Goal: Task Accomplishment & Management: Use online tool/utility

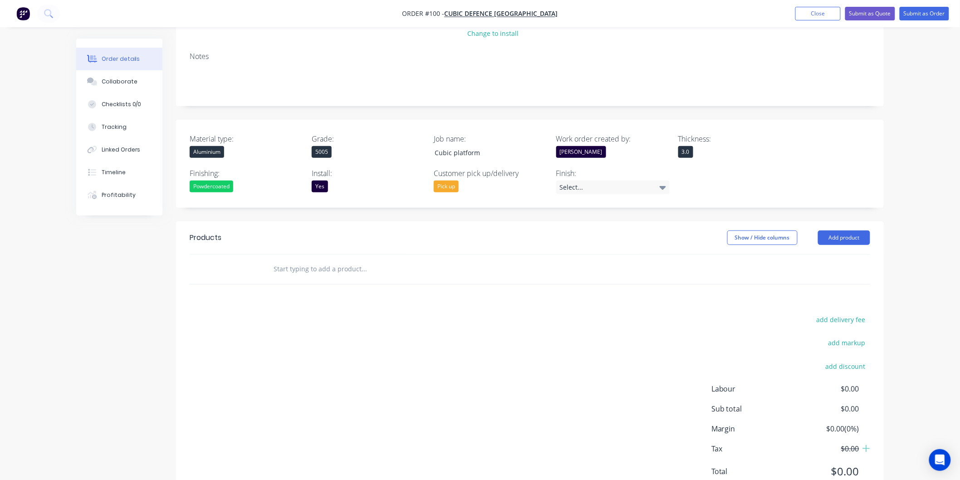
scroll to position [151, 0]
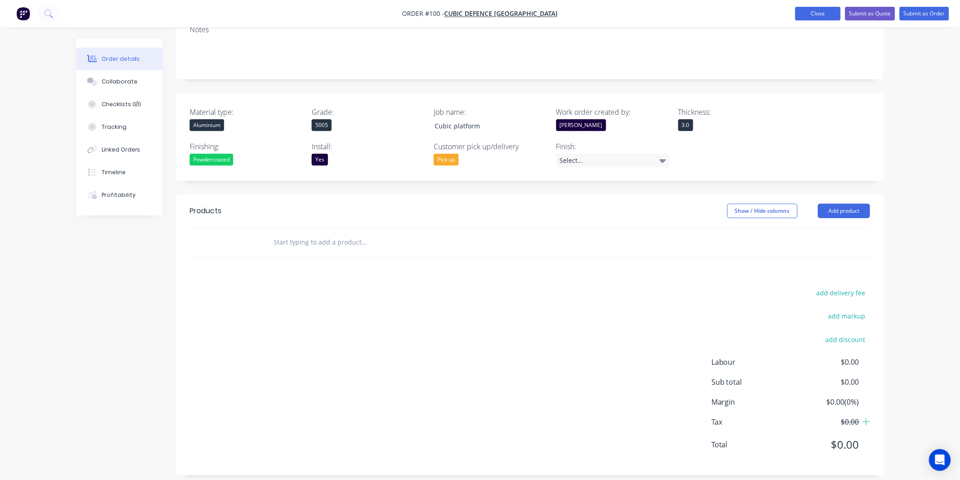
click at [825, 13] on button "Close" at bounding box center [818, 14] width 45 height 14
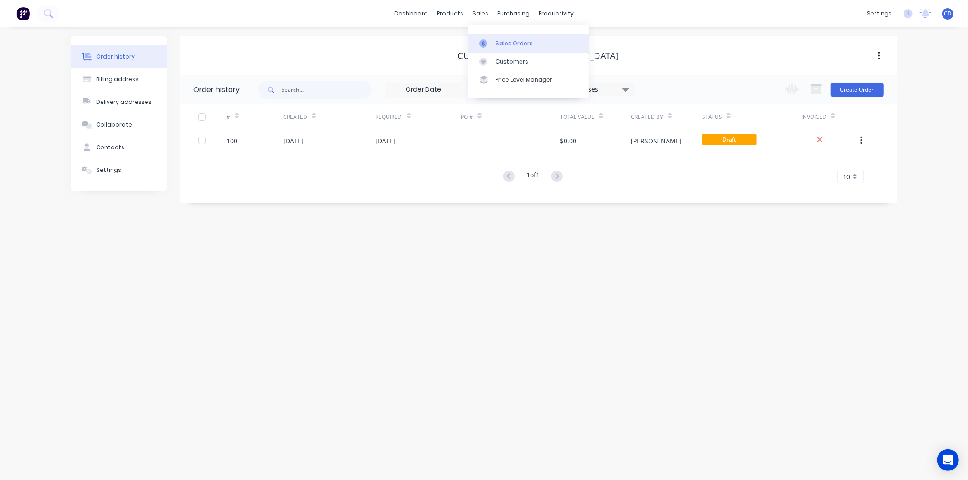
click at [502, 42] on div "Sales Orders" at bounding box center [514, 43] width 37 height 8
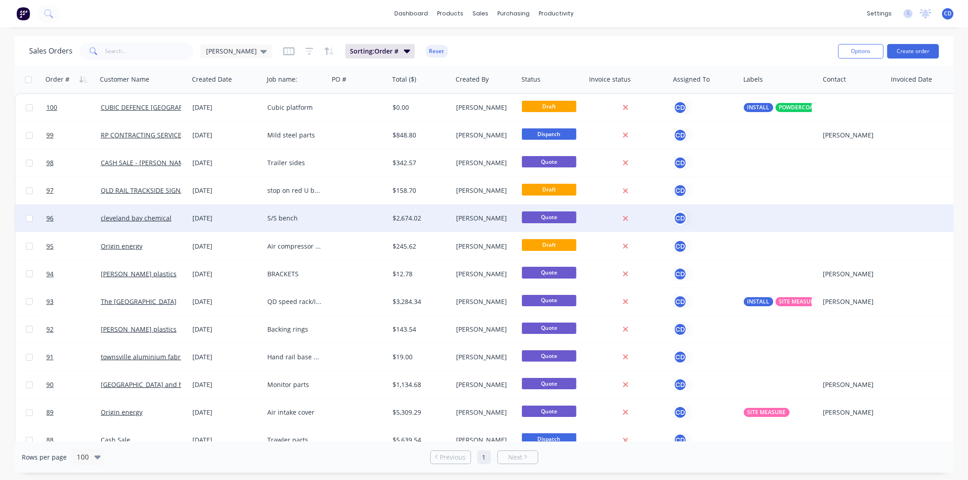
click at [209, 218] on div "[DATE]" at bounding box center [226, 218] width 68 height 9
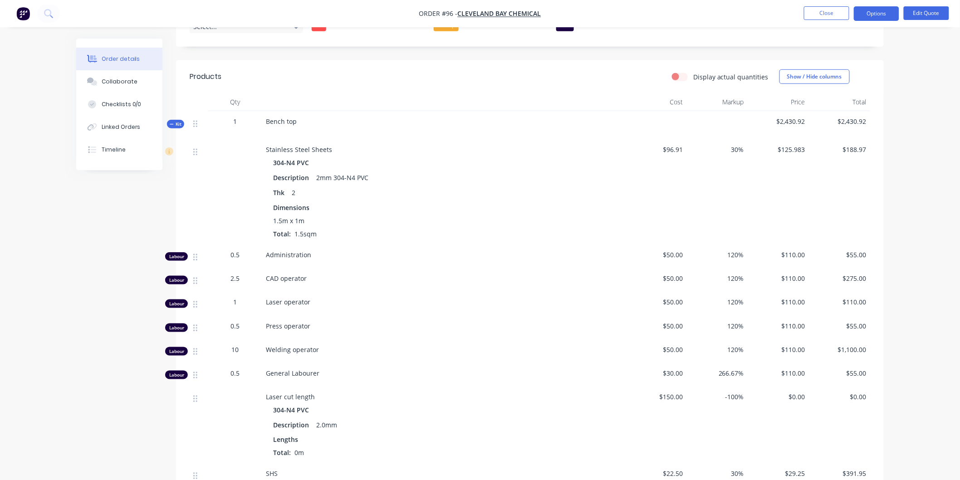
scroll to position [302, 0]
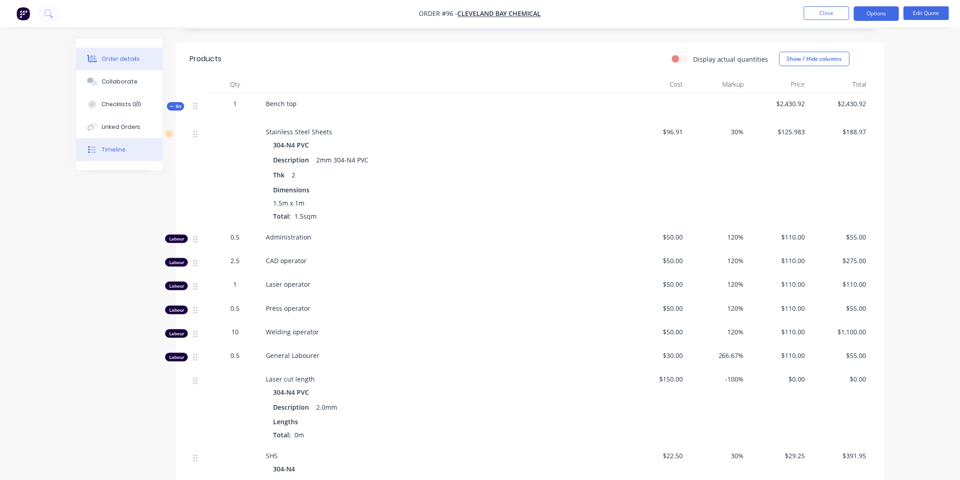
click at [119, 153] on div "Timeline" at bounding box center [114, 150] width 24 height 8
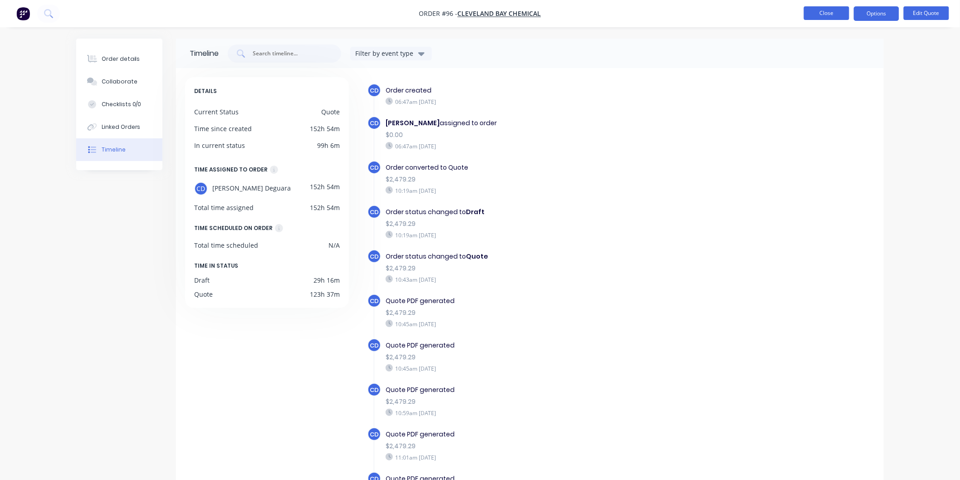
click at [820, 11] on button "Close" at bounding box center [826, 13] width 45 height 14
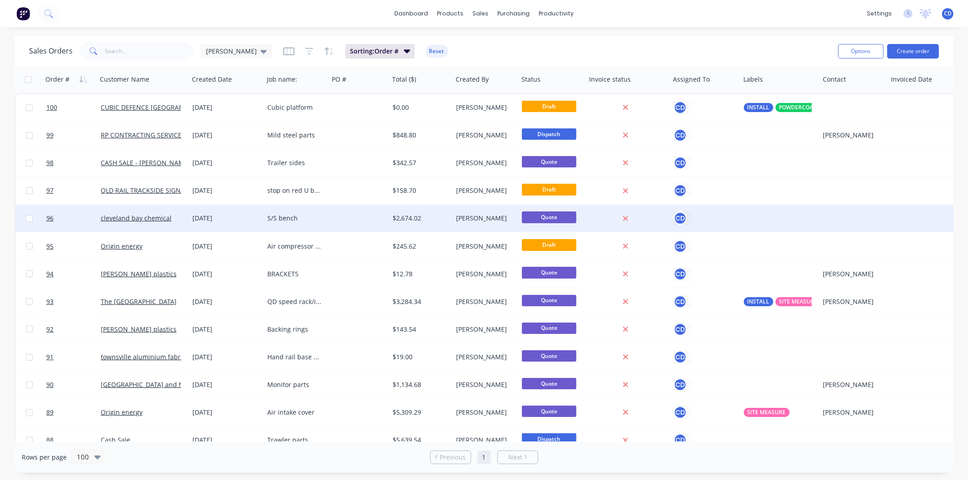
click at [209, 219] on div "[DATE]" at bounding box center [226, 218] width 68 height 9
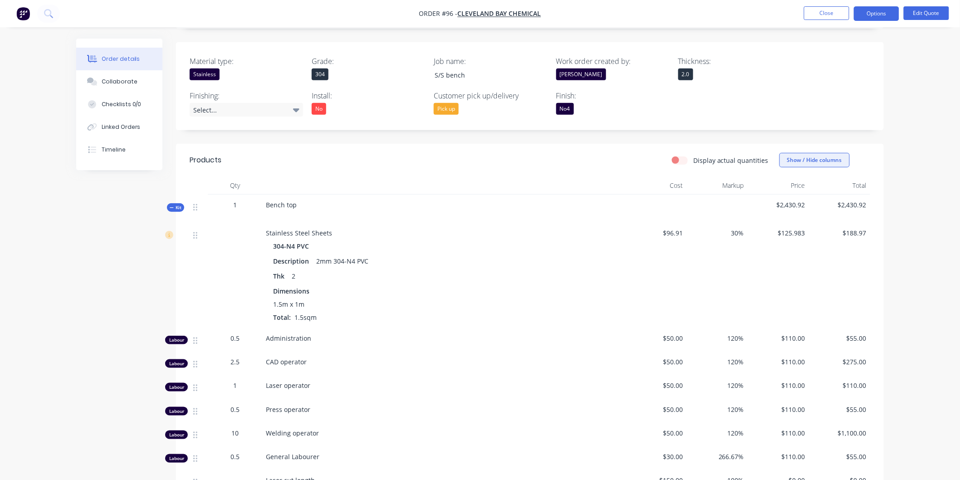
scroll to position [50, 0]
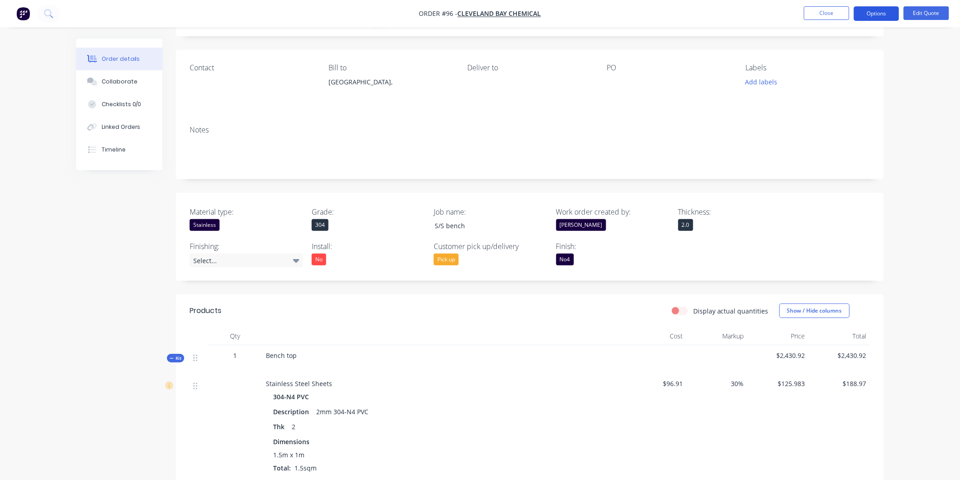
click at [882, 14] on button "Options" at bounding box center [876, 13] width 45 height 15
click at [498, 327] on header "Products Display actual quantities Show / Hide columns" at bounding box center [530, 311] width 708 height 33
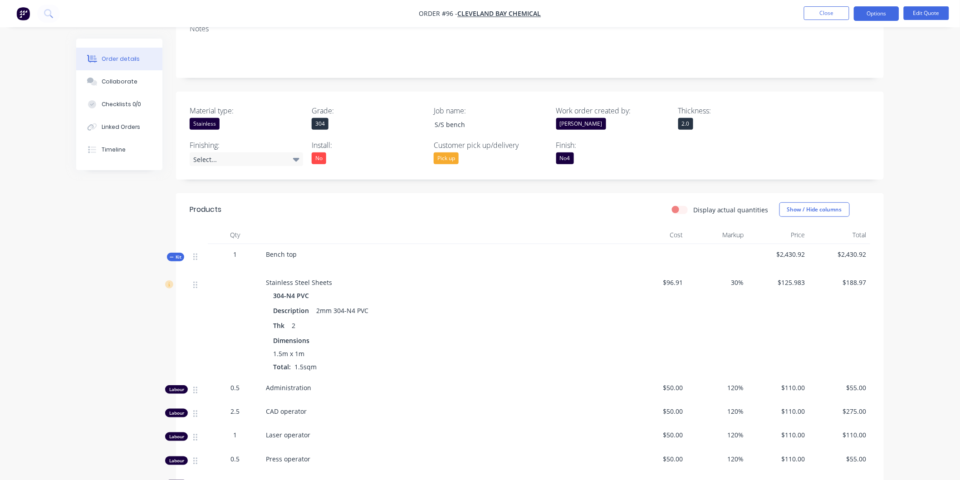
scroll to position [151, 0]
click at [877, 13] on button "Options" at bounding box center [876, 13] width 45 height 15
click at [843, 111] on div "Convert to Order" at bounding box center [850, 109] width 84 height 13
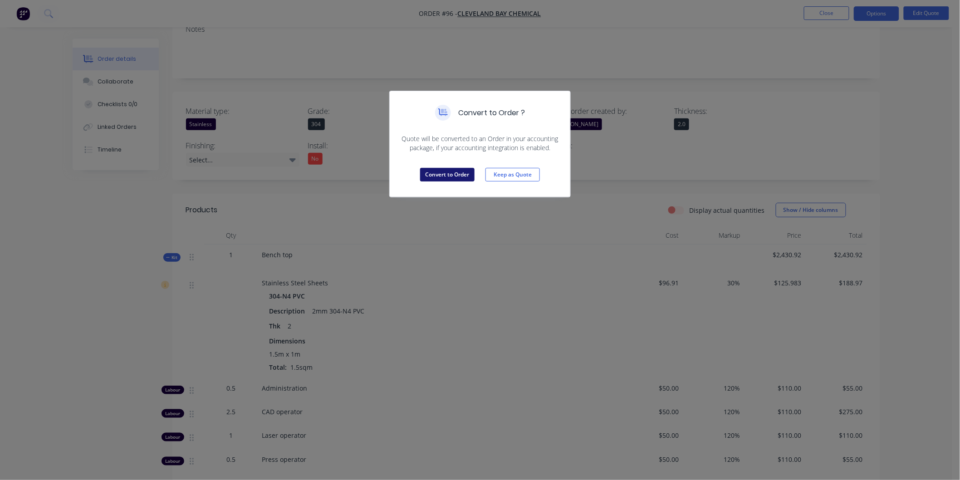
click at [461, 172] on button "Convert to Order" at bounding box center [447, 175] width 54 height 14
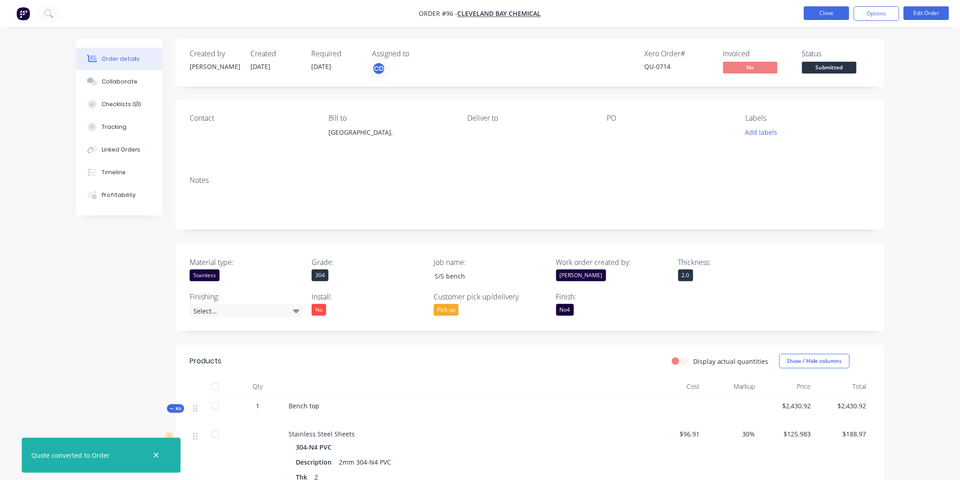
click at [824, 15] on button "Close" at bounding box center [826, 13] width 45 height 14
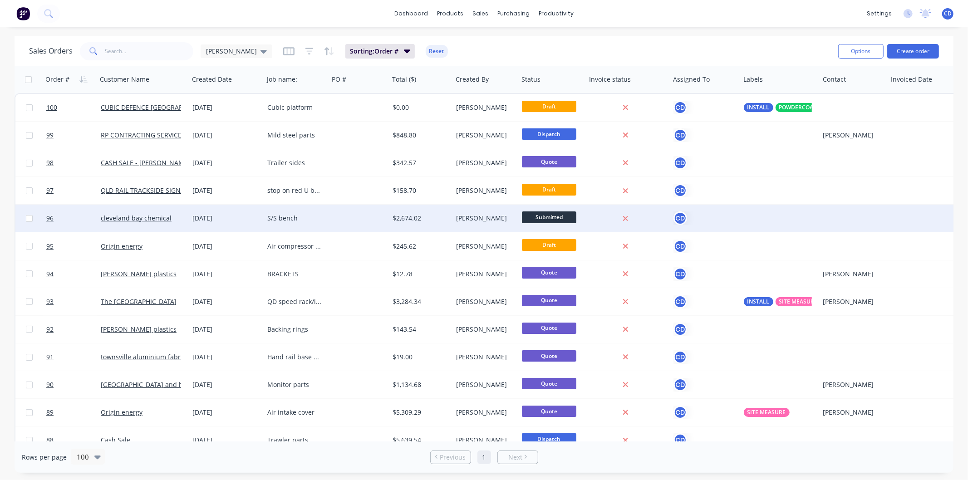
click at [210, 214] on div "[DATE]" at bounding box center [226, 218] width 68 height 9
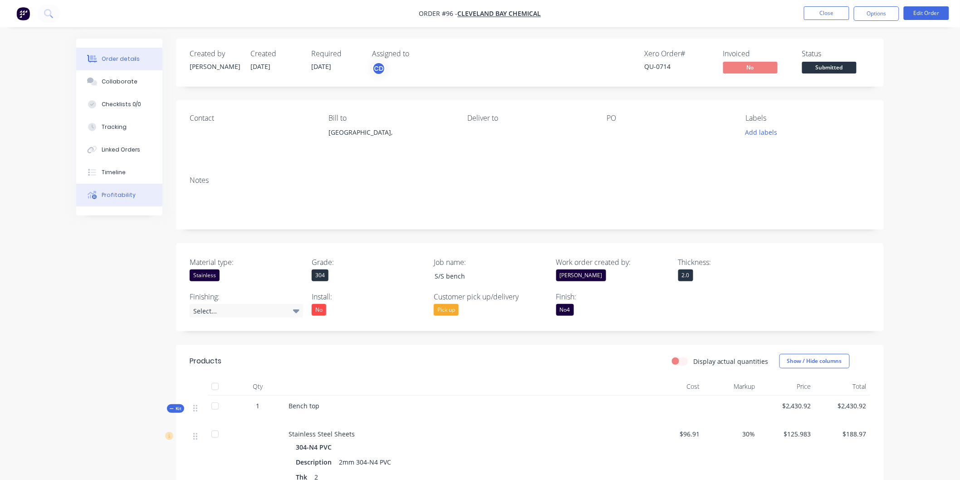
click at [123, 197] on div "Profitability" at bounding box center [119, 195] width 34 height 8
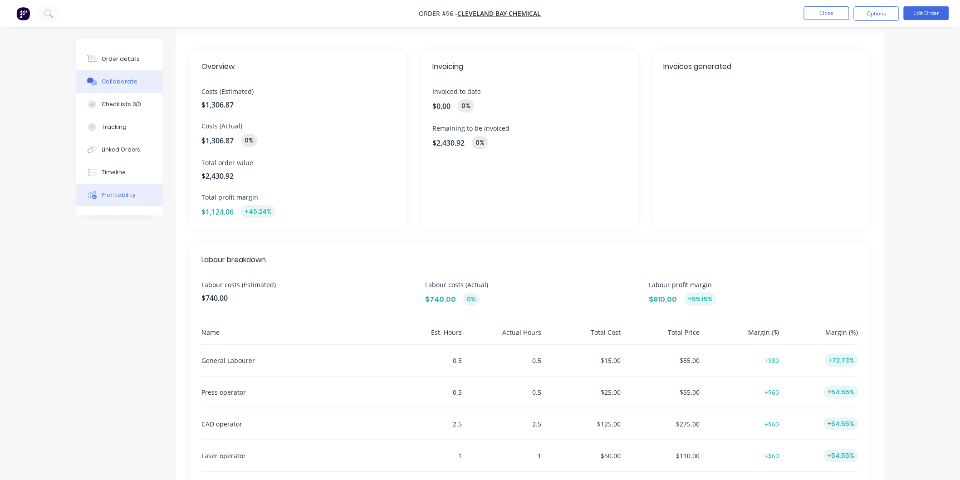
scroll to position [32, 0]
click at [111, 128] on div "Tracking" at bounding box center [114, 127] width 25 height 8
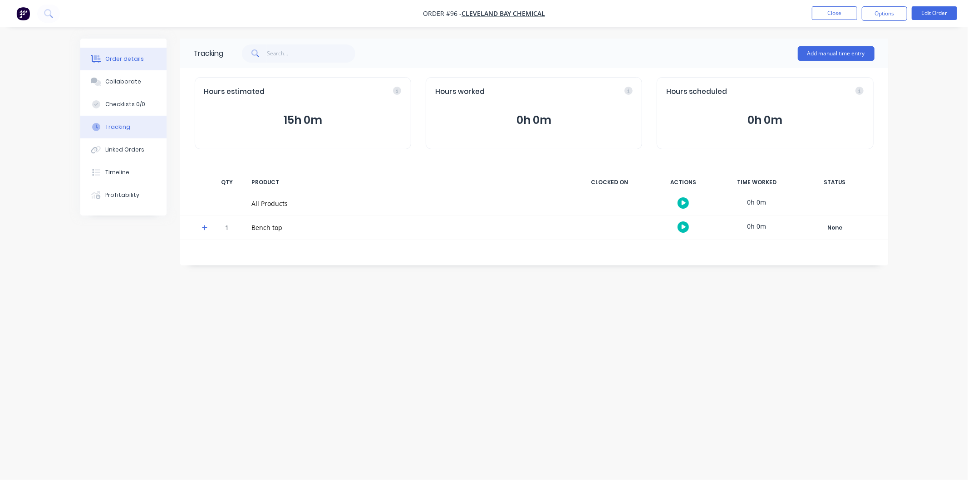
click at [124, 58] on div "Order details" at bounding box center [124, 59] width 39 height 8
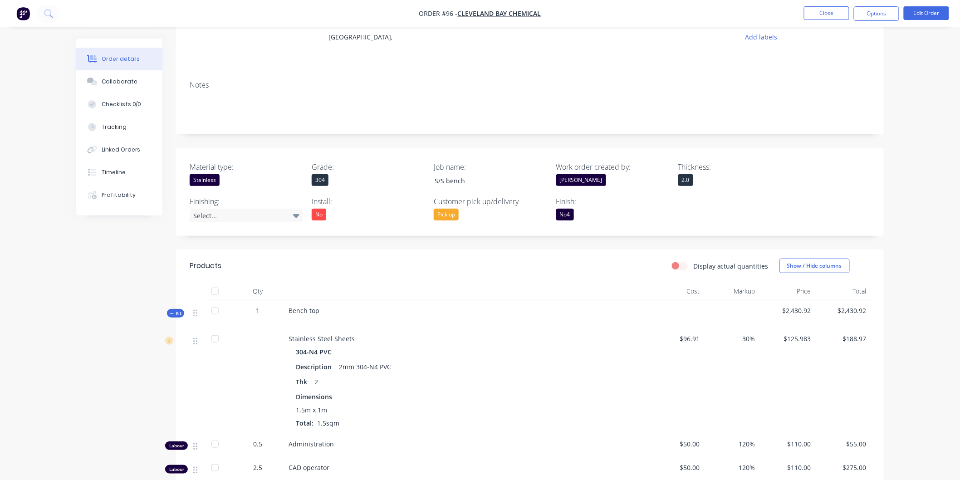
scroll to position [71, 0]
